Goal: Task Accomplishment & Management: Manage account settings

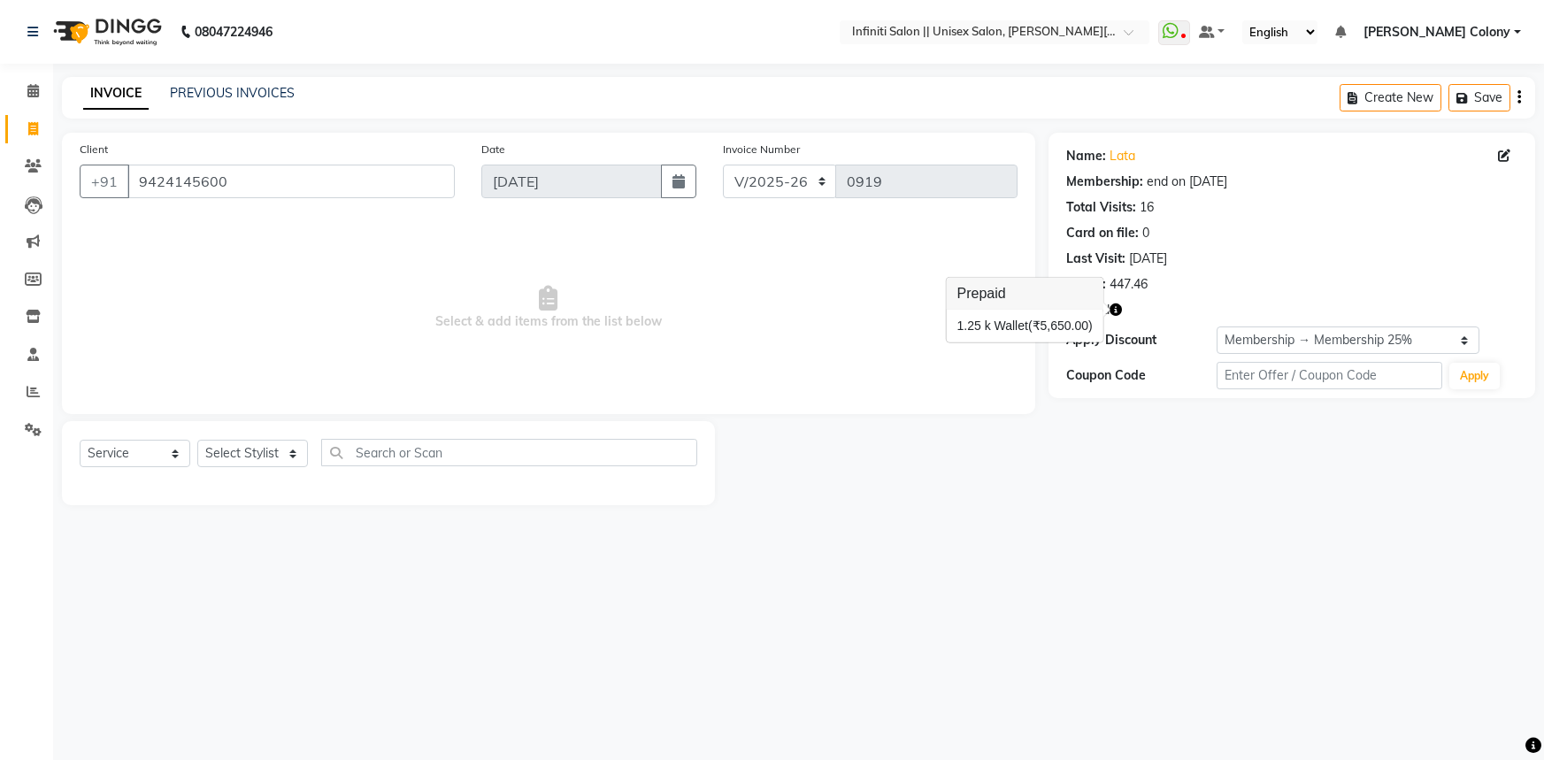
select select "8233"
select select "service"
select select "2: Object"
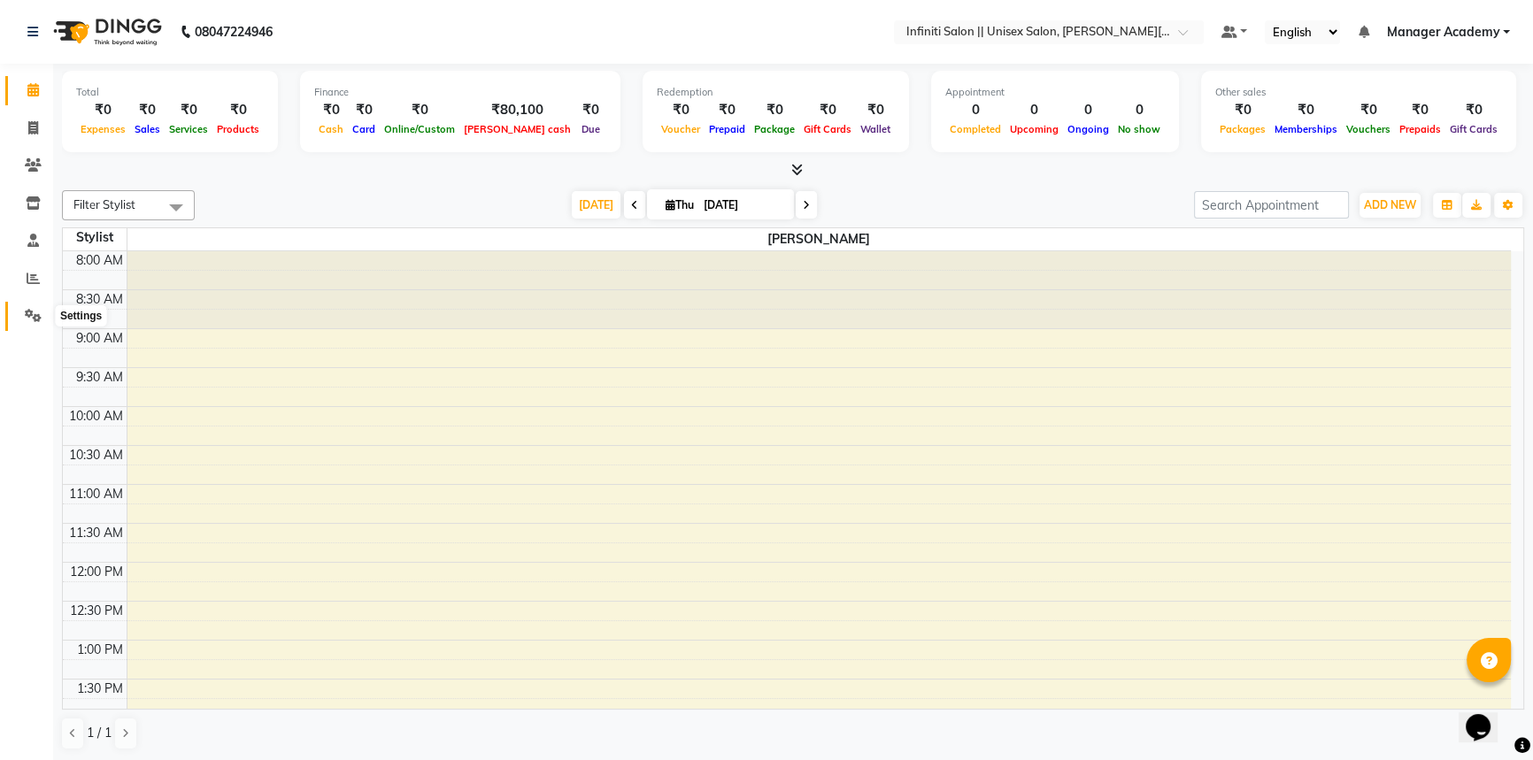
click at [18, 322] on span at bounding box center [33, 316] width 31 height 20
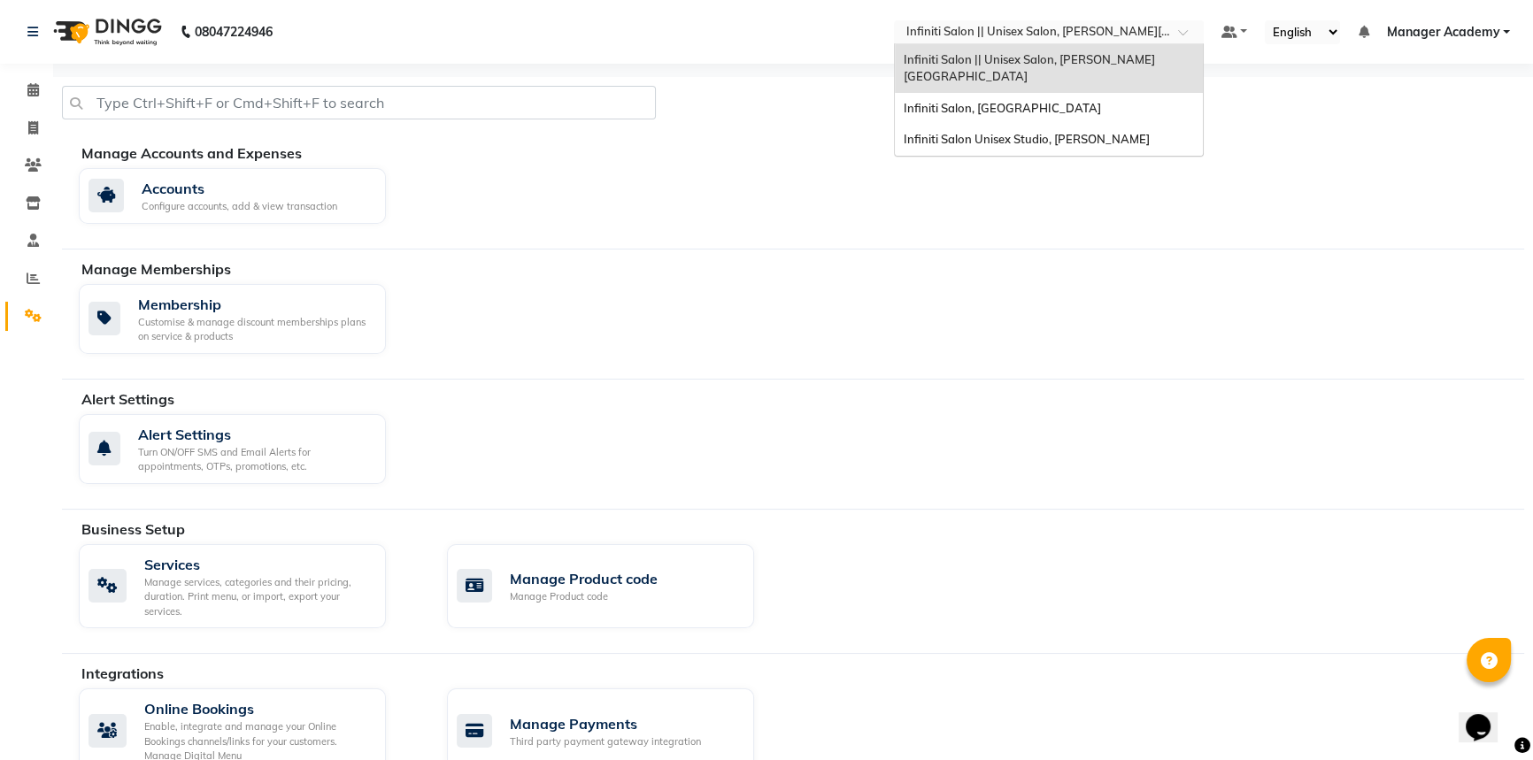
click at [922, 33] on input "text" at bounding box center [1031, 34] width 257 height 18
click at [951, 52] on span "Infiniti Salon || Unisex Salon, [PERSON_NAME][GEOGRAPHIC_DATA]" at bounding box center [1029, 68] width 251 height 32
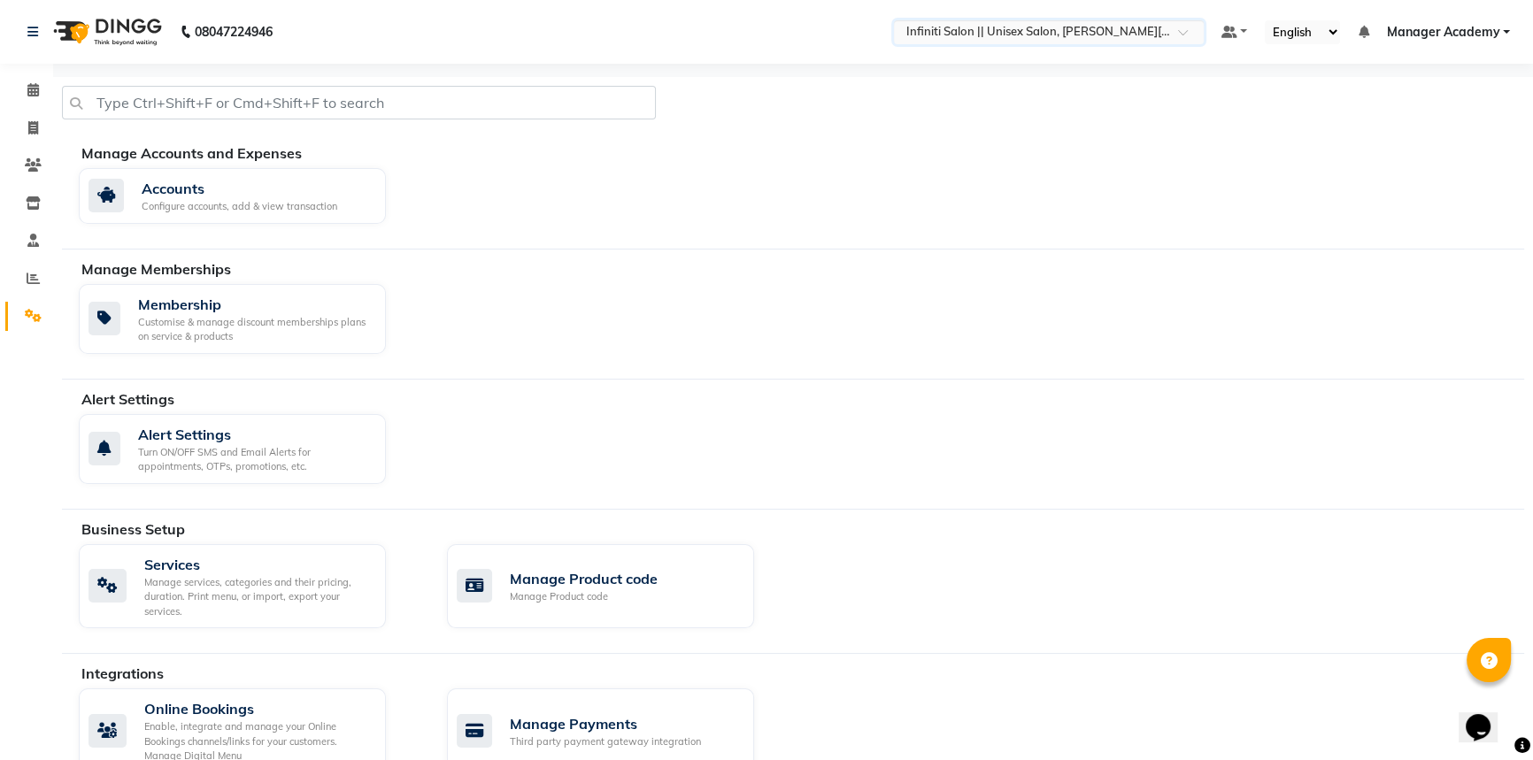
click at [84, 34] on img at bounding box center [105, 32] width 121 height 50
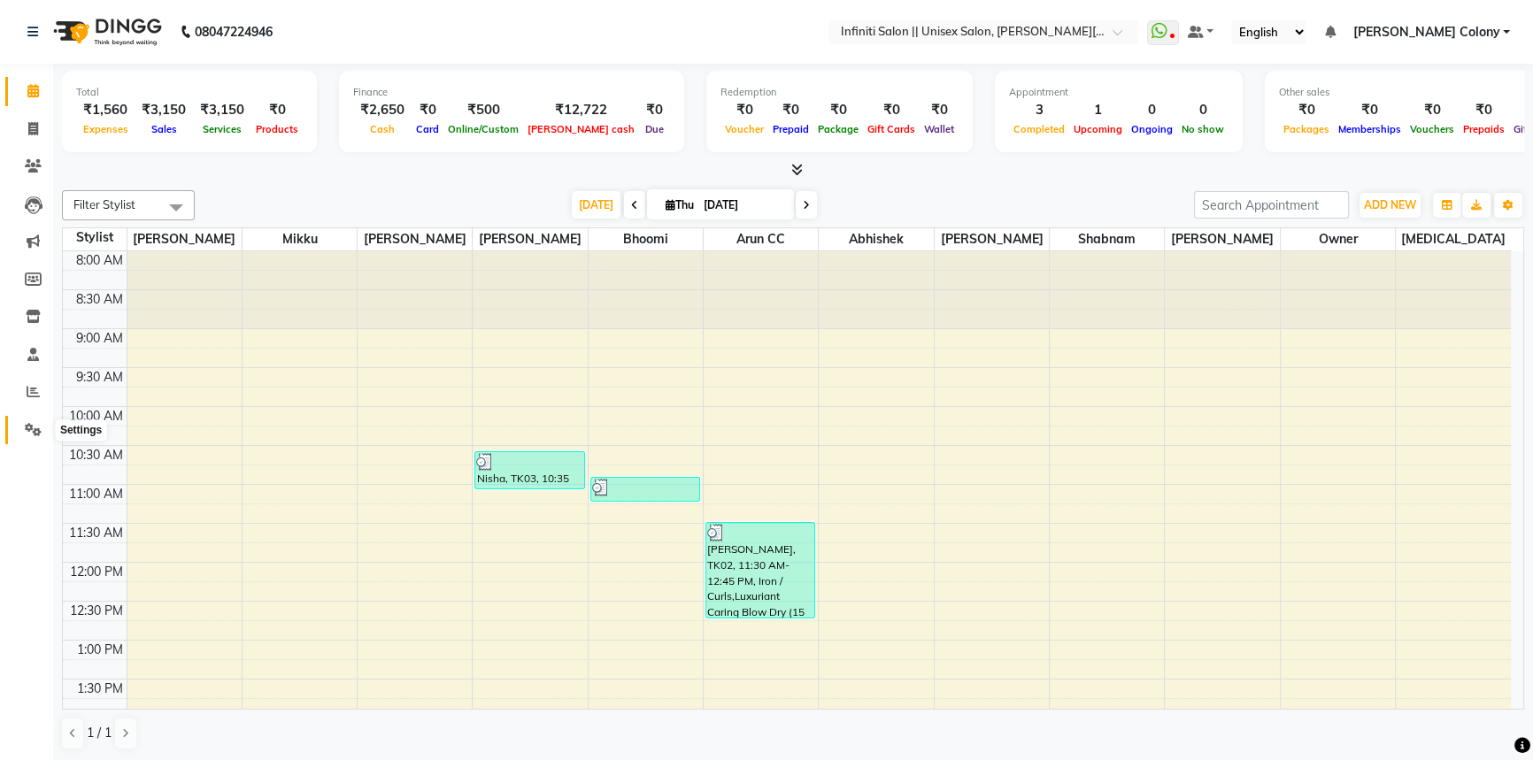
click at [37, 428] on icon at bounding box center [33, 429] width 17 height 13
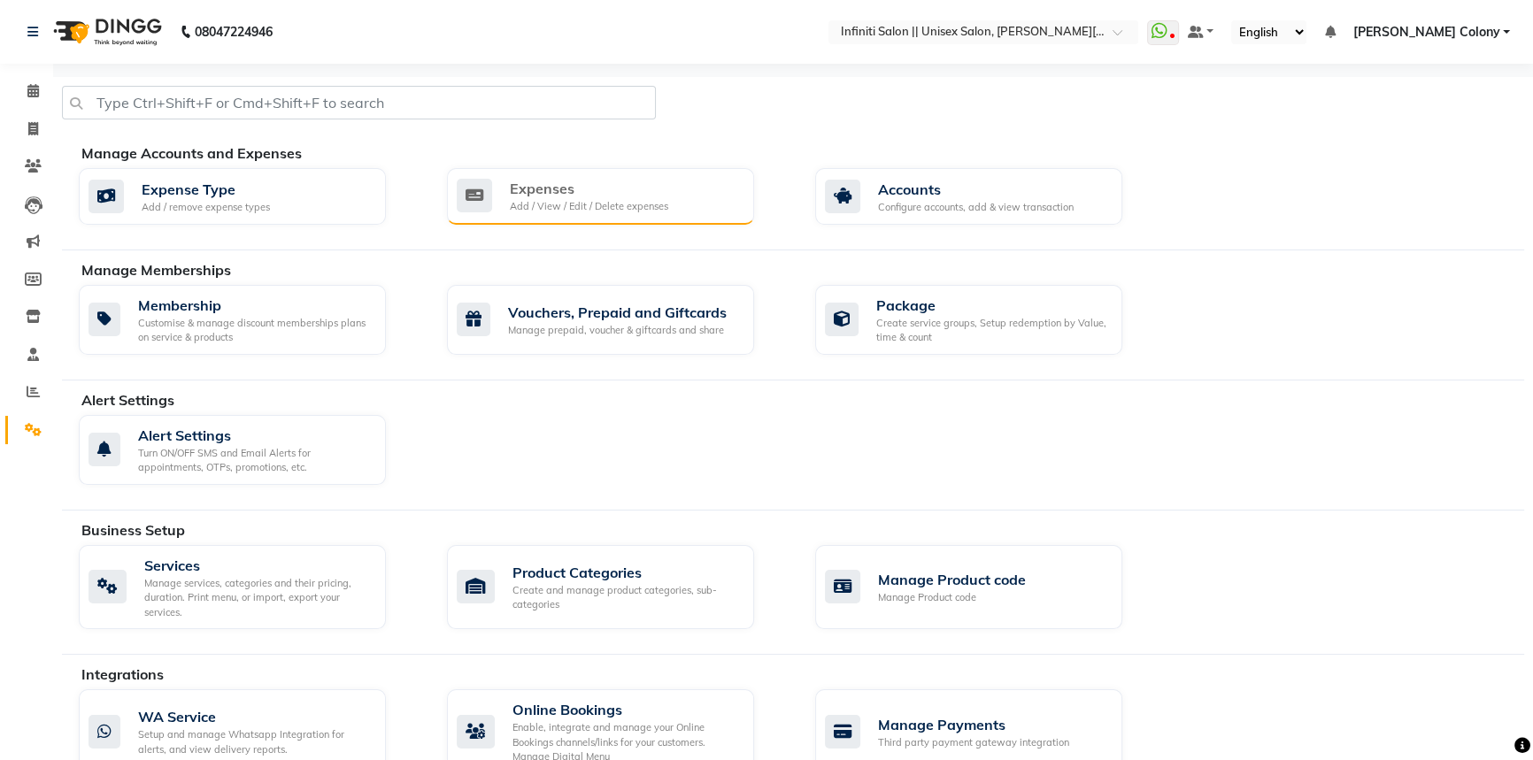
click at [542, 211] on div "Add / View / Edit / Delete expenses" at bounding box center [589, 206] width 158 height 15
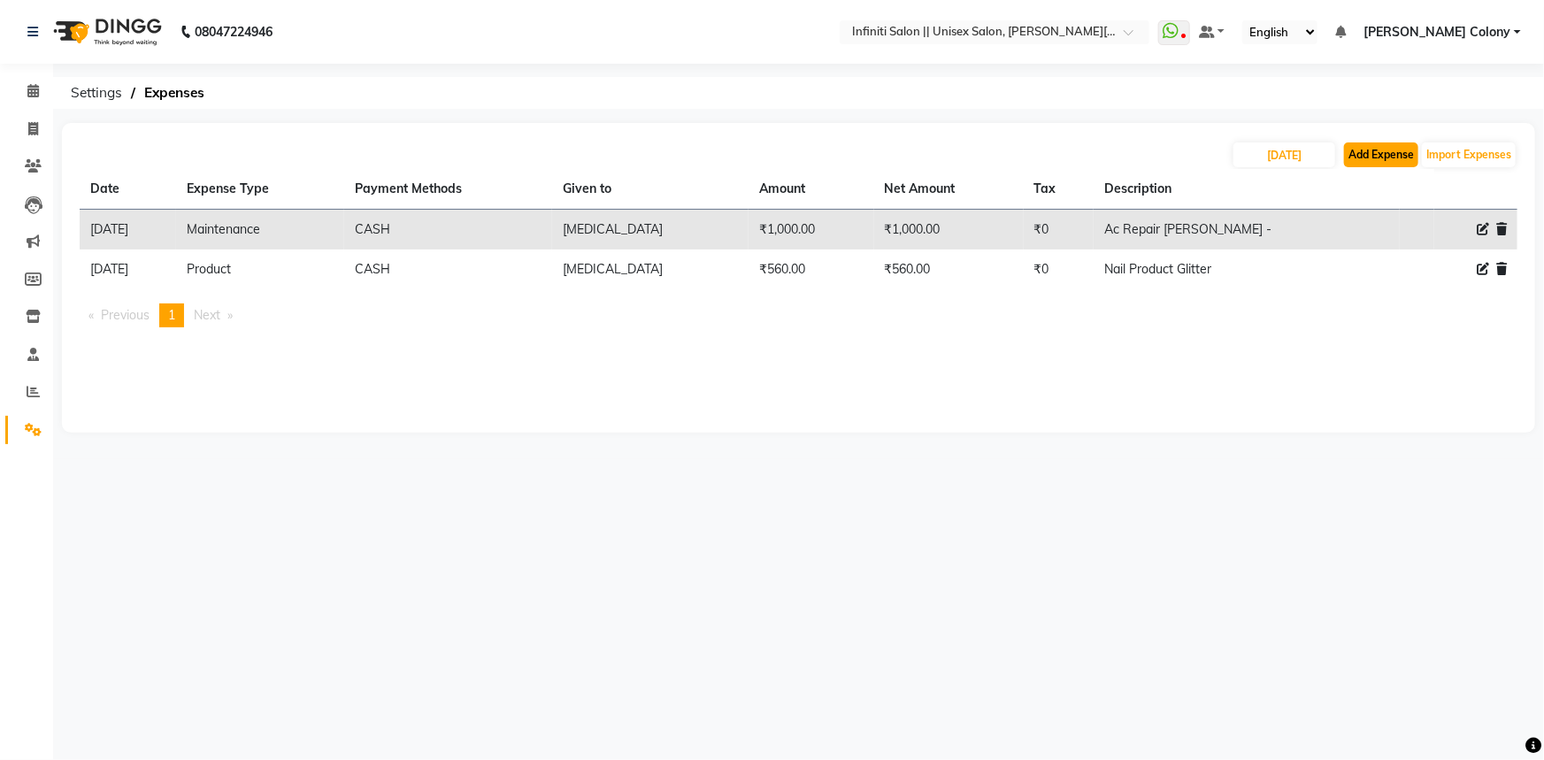
click at [1379, 147] on button "Add Expense" at bounding box center [1381, 154] width 74 height 25
select select "1"
select select "7361"
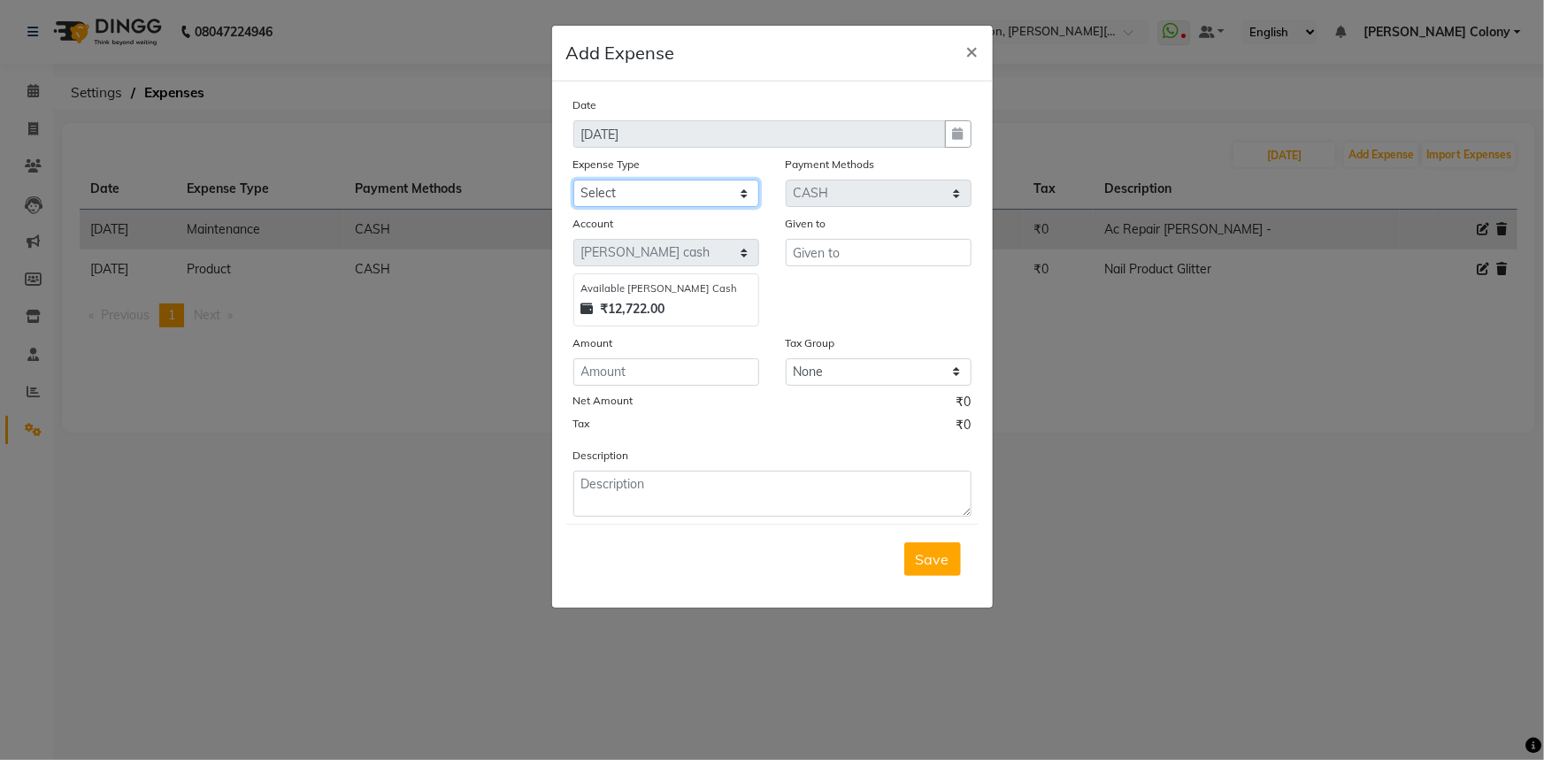
click at [688, 189] on select "Select Advance Salary Client Snacks Fuel Incentive Maintenance Miscellaneous Pa…" at bounding box center [666, 193] width 186 height 27
select select "12403"
click at [573, 181] on select "Select Advance Salary Client Snacks Fuel Incentive Maintenance Miscellaneous Pa…" at bounding box center [666, 193] width 186 height 27
click at [874, 253] on input "text" at bounding box center [879, 252] width 186 height 27
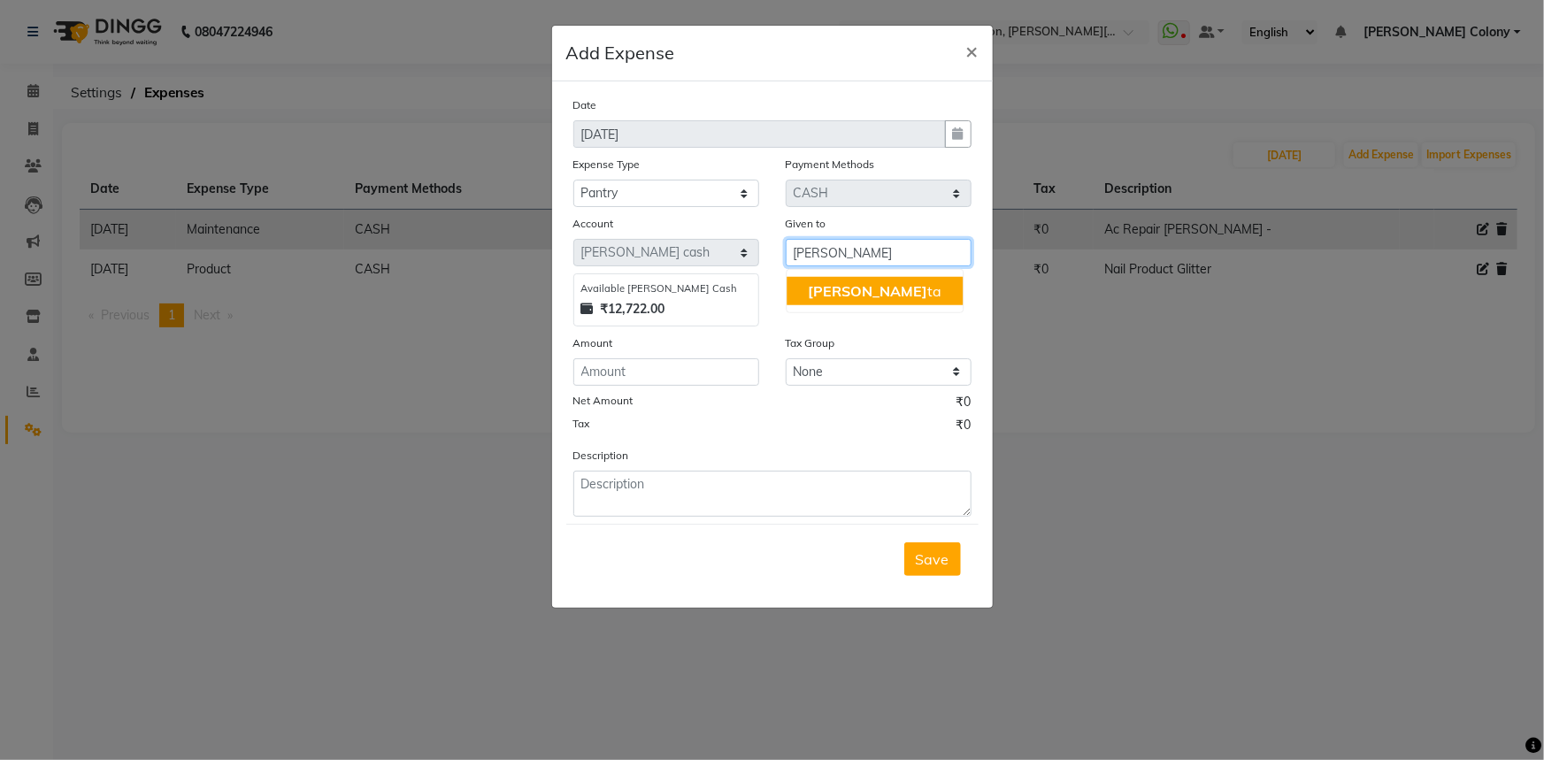
click at [877, 292] on button "[PERSON_NAME]" at bounding box center [875, 291] width 176 height 28
type input "[MEDICAL_DATA]"
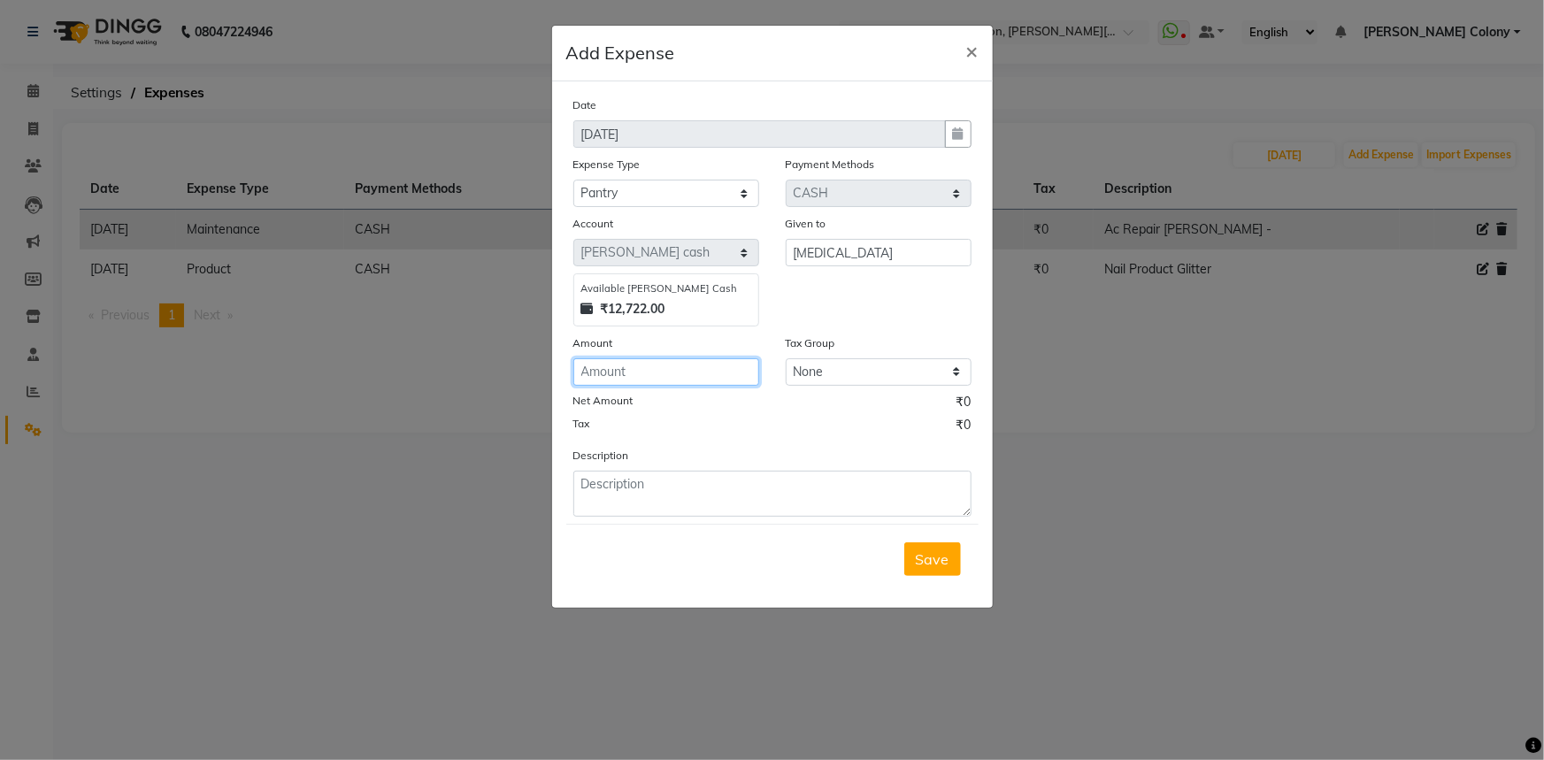
click at [727, 380] on input "number" at bounding box center [666, 371] width 186 height 27
type input "355"
click at [727, 495] on textarea at bounding box center [772, 494] width 398 height 46
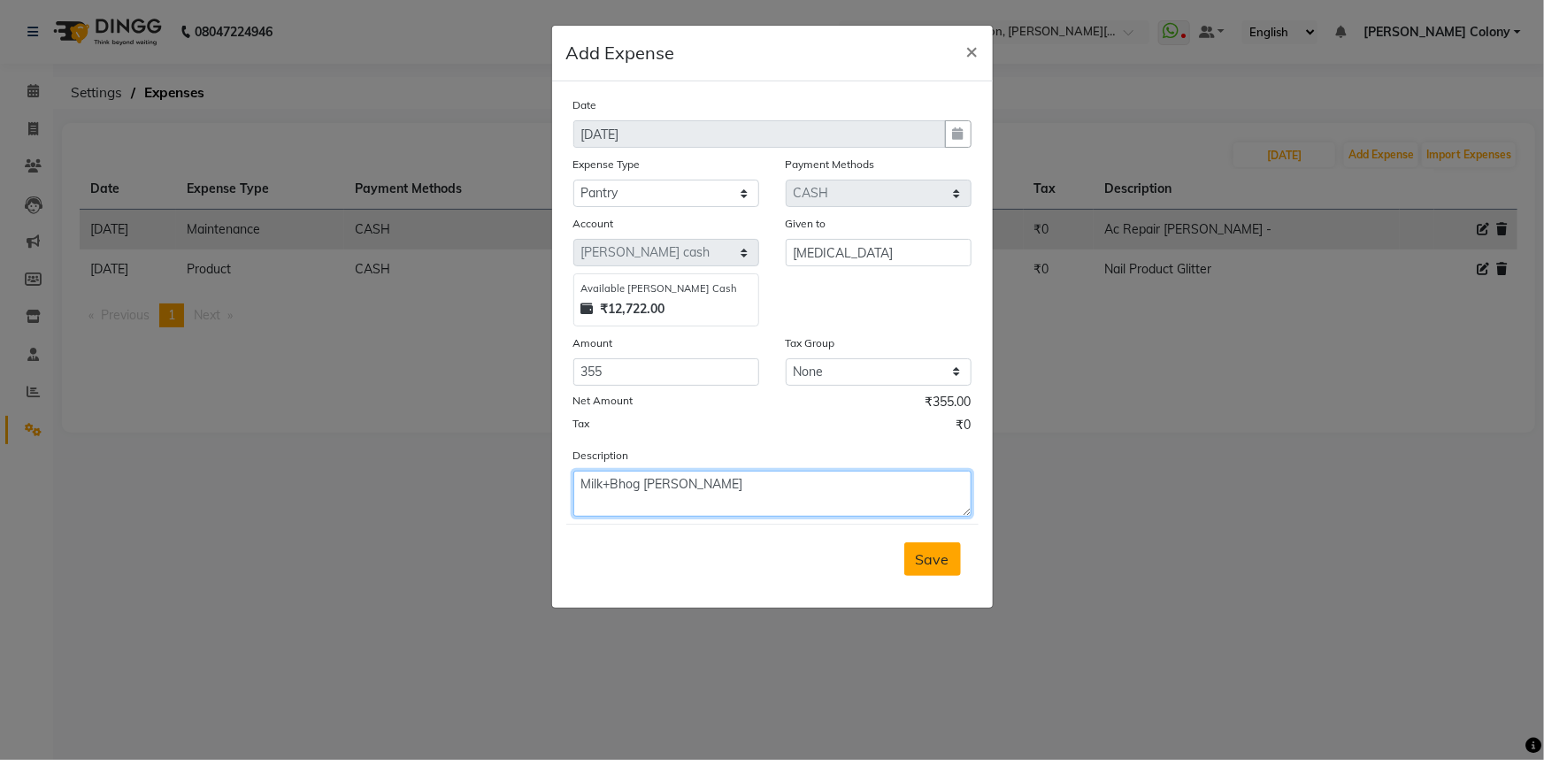
type textarea "Milk+Bhog [PERSON_NAME]"
click at [917, 567] on span "Save" at bounding box center [933, 559] width 34 height 18
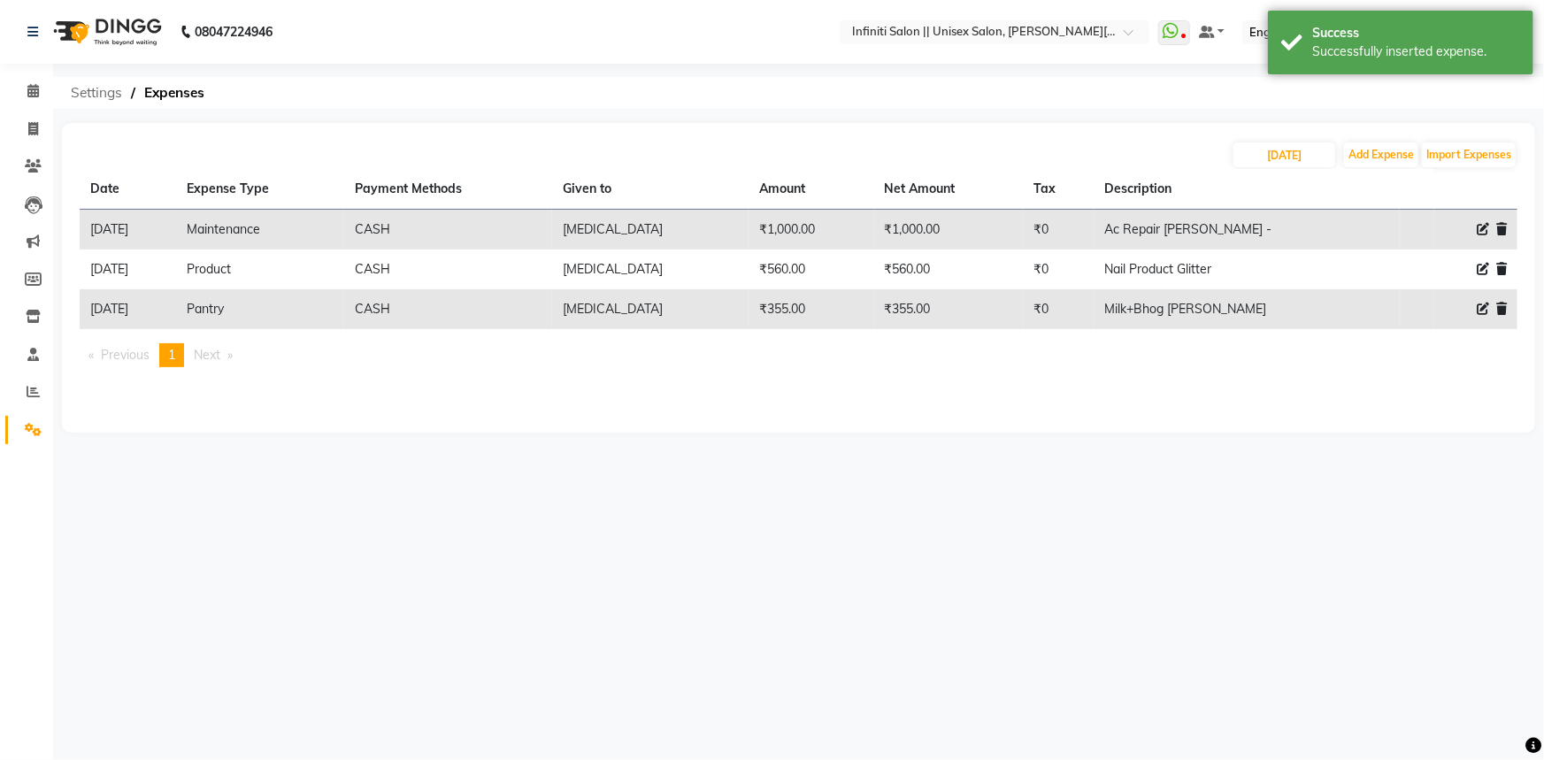
click at [92, 98] on span "Settings" at bounding box center [96, 93] width 69 height 32
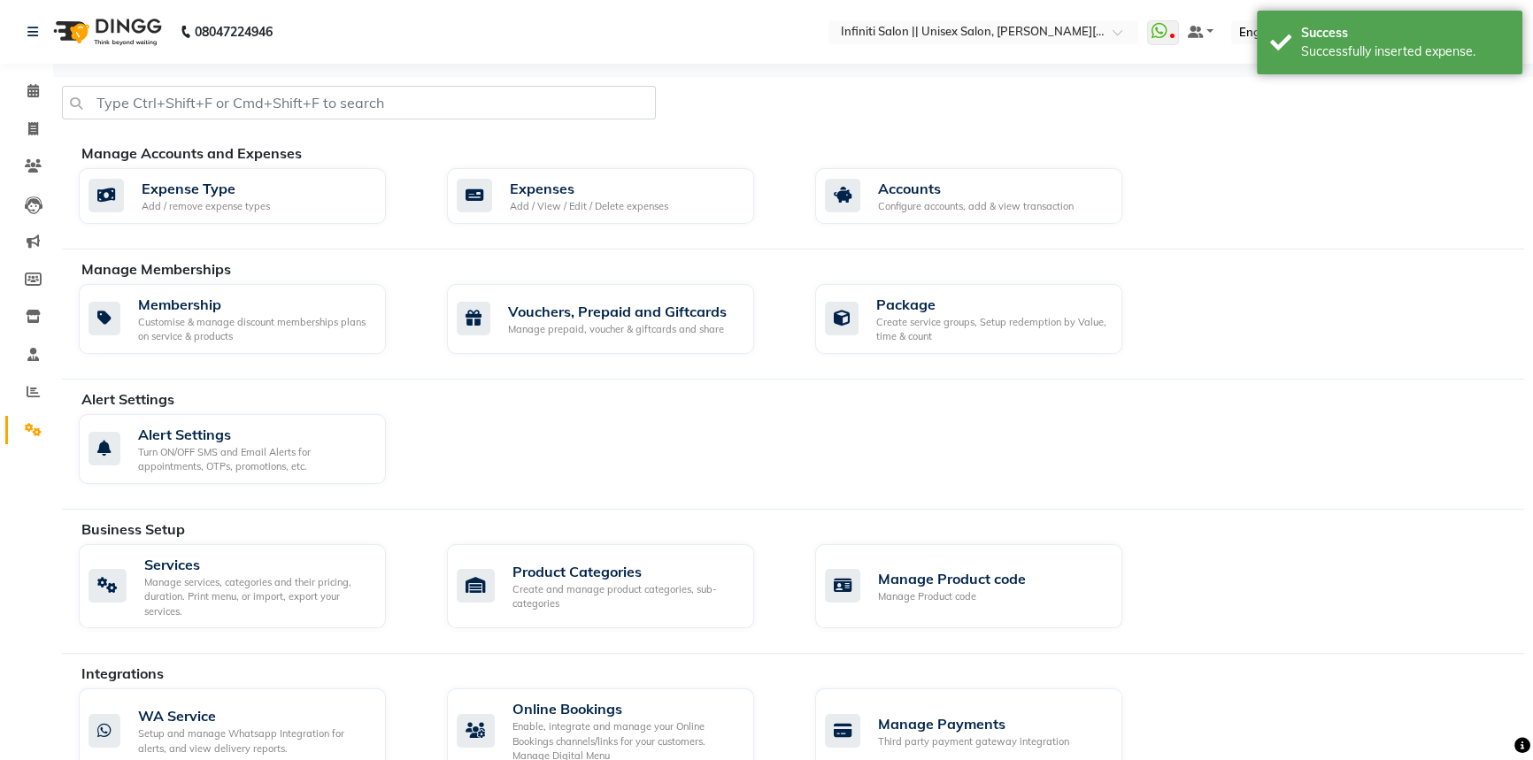
click at [69, 30] on img at bounding box center [105, 32] width 121 height 50
